Goal: Use online tool/utility

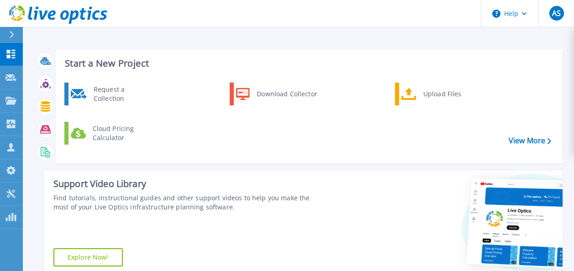
click at [316, 130] on div "Request a Collection Download Collector Upload Files Cloud Pricing Calculator" at bounding box center [308, 119] width 500 height 79
click at [42, 56] on p "Dashboard" at bounding box center [41, 55] width 34 height 24
click at [21, 193] on link "Tools Tools" at bounding box center [11, 194] width 23 height 23
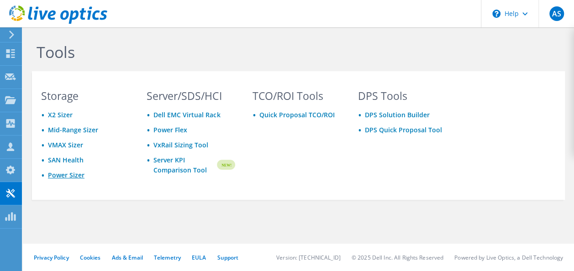
click at [60, 174] on link "Power Sizer" at bounding box center [66, 175] width 37 height 9
click at [61, 173] on link "Power Sizer" at bounding box center [66, 175] width 37 height 9
click at [80, 176] on link "Power Sizer" at bounding box center [66, 175] width 37 height 9
